Goal: Navigation & Orientation: Go to known website

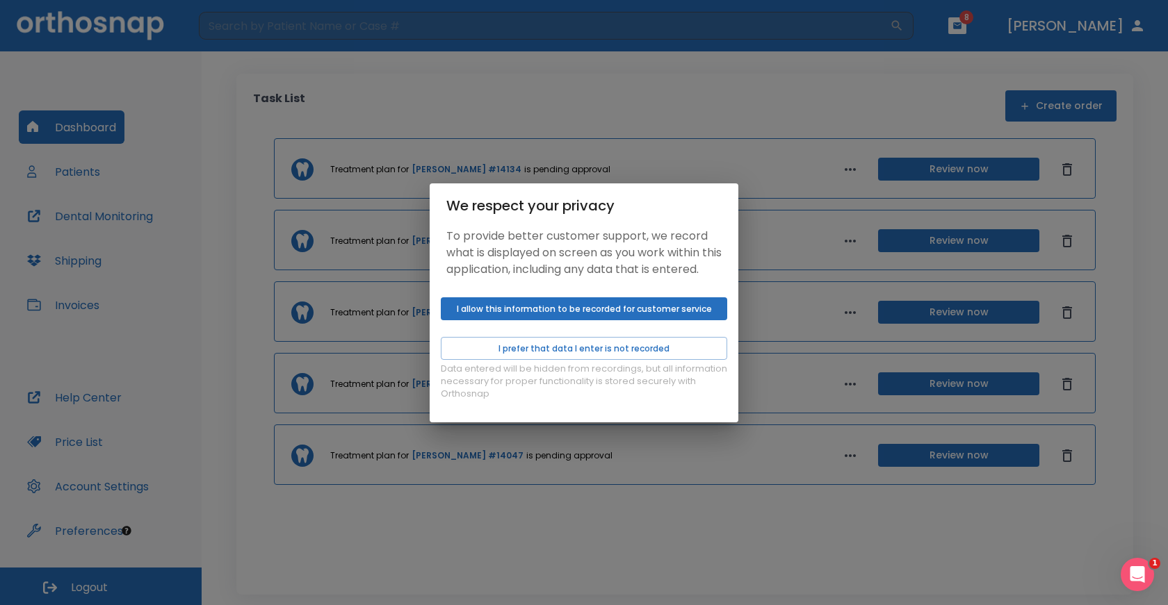
click at [565, 320] on button "I allow this information to be recorded for customer service" at bounding box center [584, 309] width 286 height 23
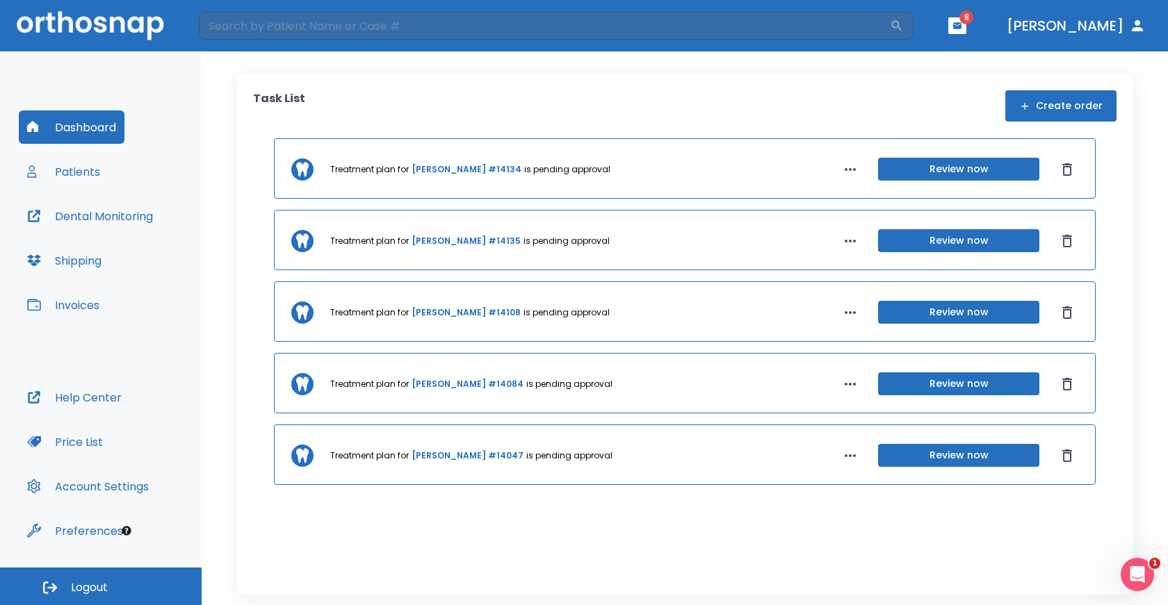
click at [81, 177] on div "We respect your privacy To provide better customer support, we record what is d…" at bounding box center [584, 302] width 1168 height 605
